Goal: Navigation & Orientation: Find specific page/section

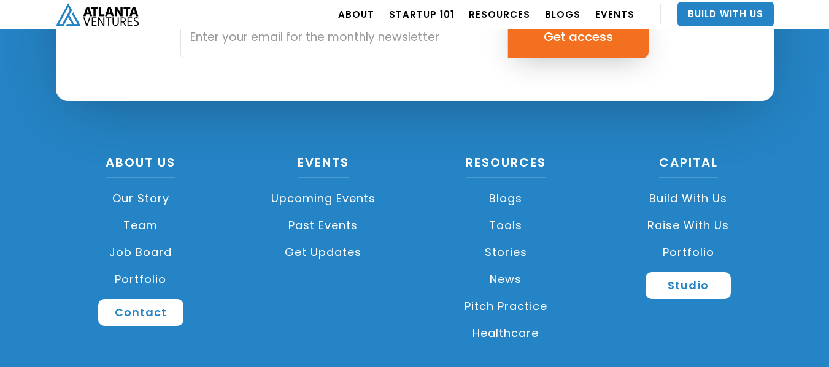
scroll to position [3006, 0]
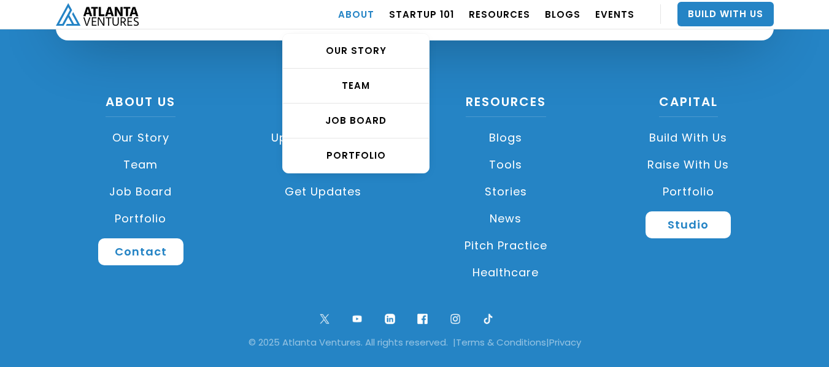
click at [373, 10] on link "ABOUT" at bounding box center [356, 14] width 36 height 34
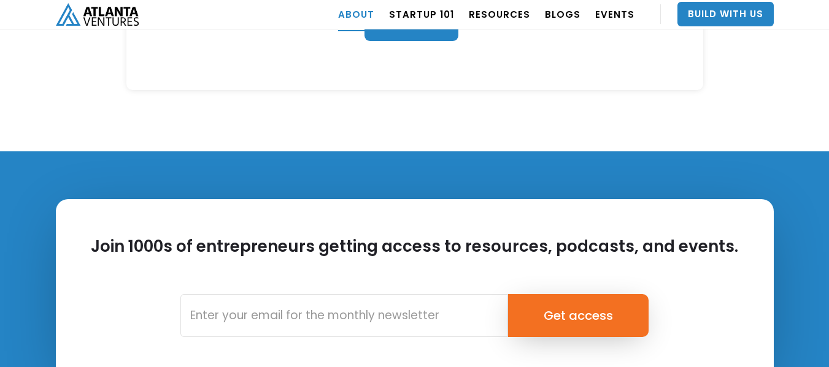
scroll to position [5576, 0]
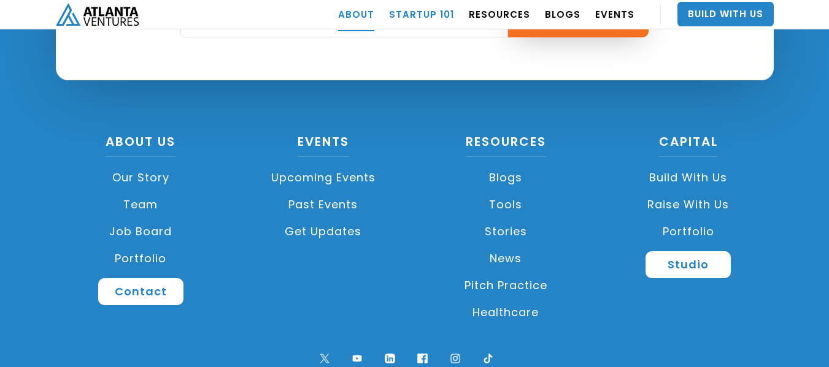
click at [410, 20] on link "Startup 101" at bounding box center [421, 14] width 65 height 34
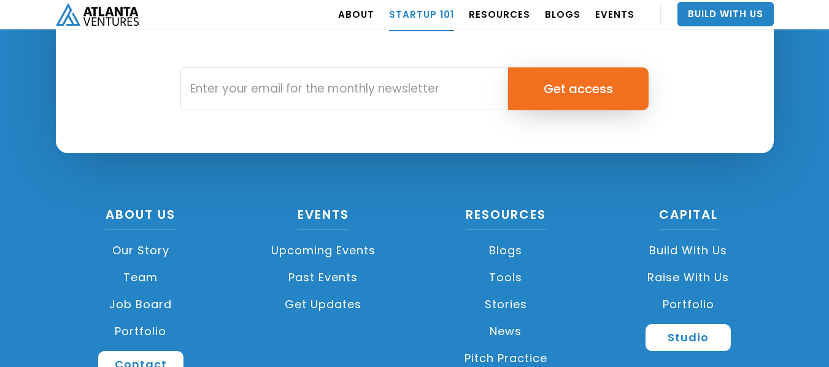
scroll to position [3057, 0]
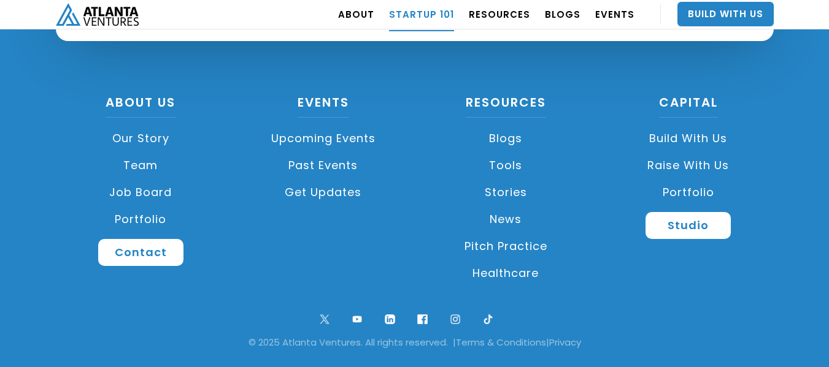
click at [148, 219] on link "Portfolio" at bounding box center [141, 219] width 171 height 27
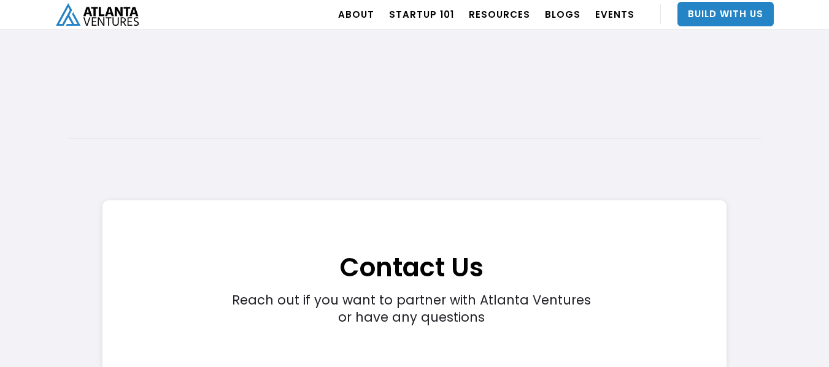
scroll to position [3006, 0]
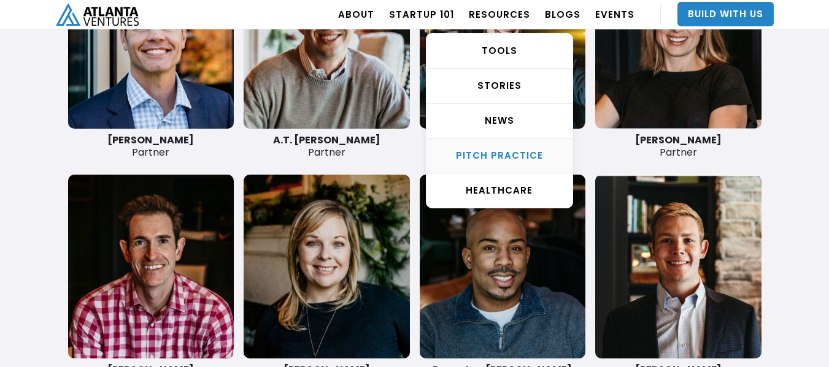
click at [517, 158] on div "Pitch Practice" at bounding box center [499, 156] width 146 height 12
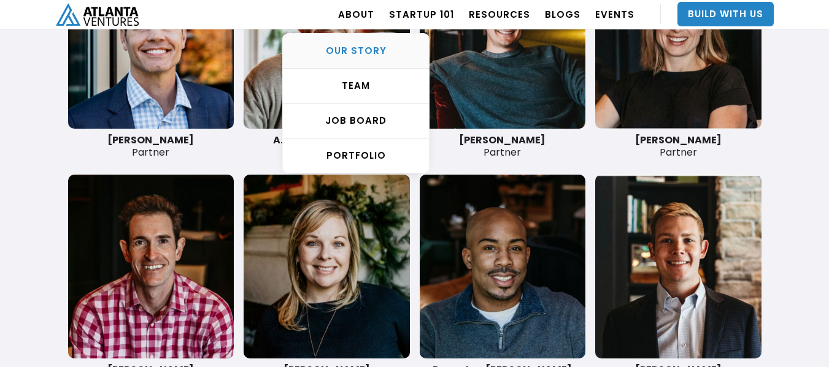
click at [364, 47] on div "OUR STORY" at bounding box center [356, 51] width 146 height 12
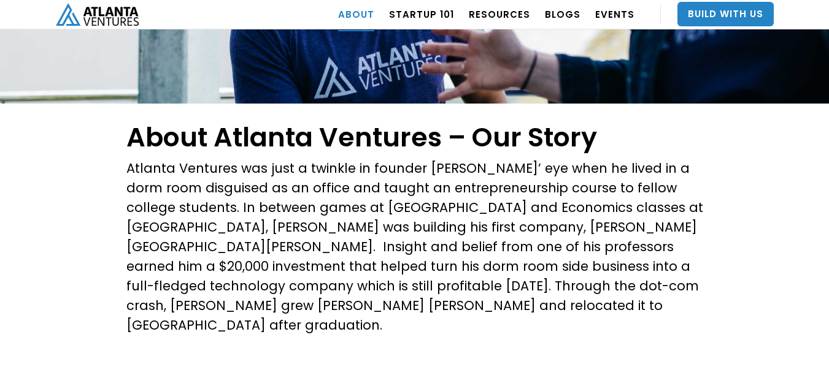
scroll to position [245, 0]
